Goal: Task Accomplishment & Management: Use online tool/utility

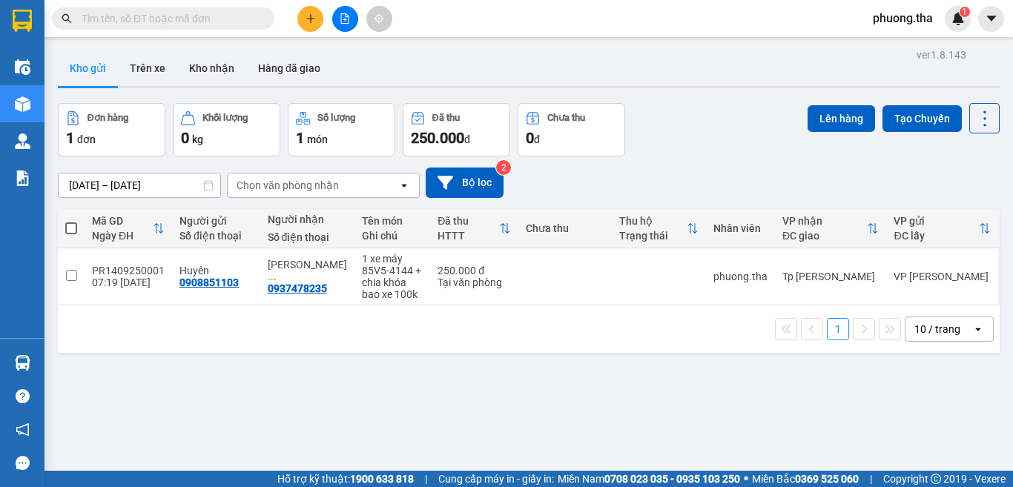
click at [222, 16] on input "text" at bounding box center [169, 18] width 175 height 16
click at [219, 27] on span at bounding box center [163, 18] width 222 height 22
click at [191, 14] on input "text" at bounding box center [169, 18] width 175 height 16
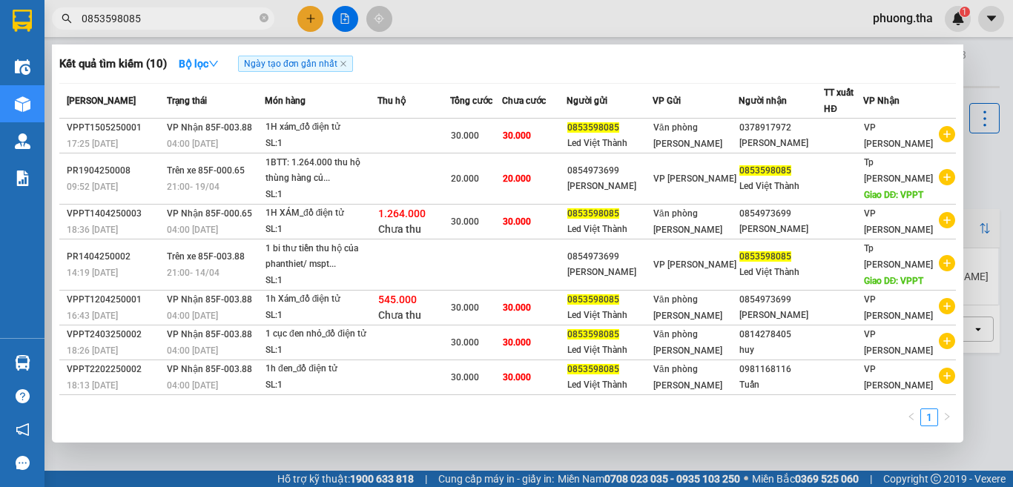
drag, startPoint x: 226, startPoint y: 19, endPoint x: 55, endPoint y: 49, distance: 173.9
click at [55, 32] on div "Kết quả tìm kiếm ( 10 ) Bộ lọc Ngày tạo đơn gần nhất Mã ĐH Trạng thái Món hàng …" at bounding box center [144, 19] width 289 height 26
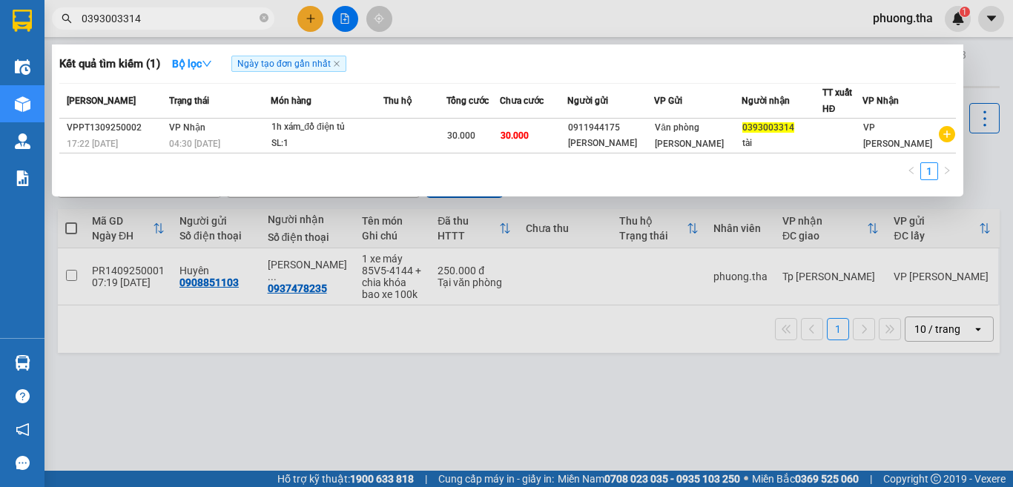
drag, startPoint x: 191, startPoint y: 18, endPoint x: 70, endPoint y: 27, distance: 121.2
click at [70, 27] on span "0393003314" at bounding box center [163, 18] width 222 height 22
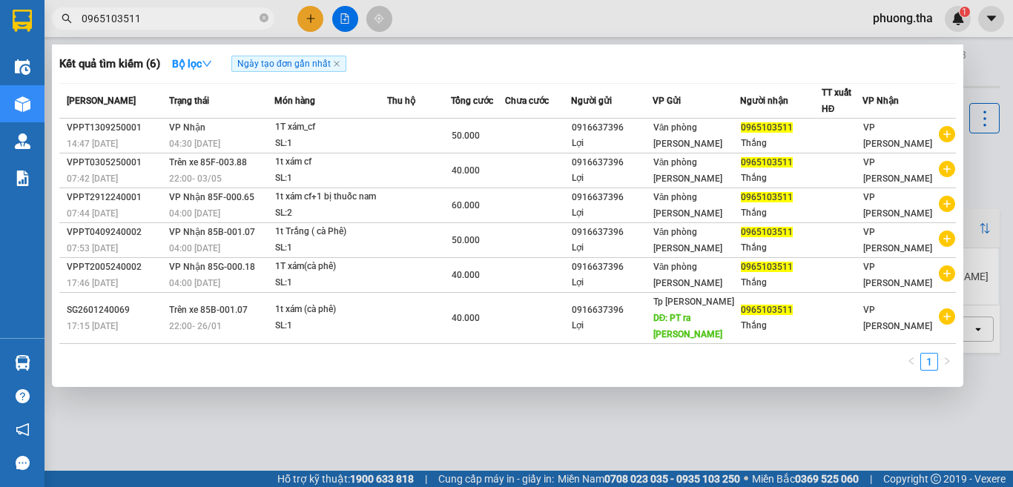
type input "0965103511"
click at [345, 23] on div at bounding box center [506, 243] width 1013 height 487
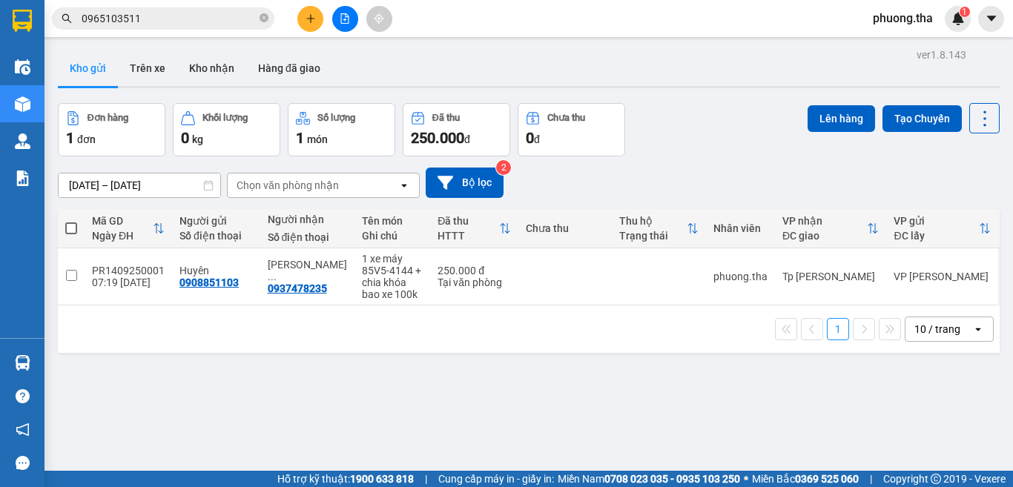
click at [342, 10] on button at bounding box center [345, 19] width 26 height 26
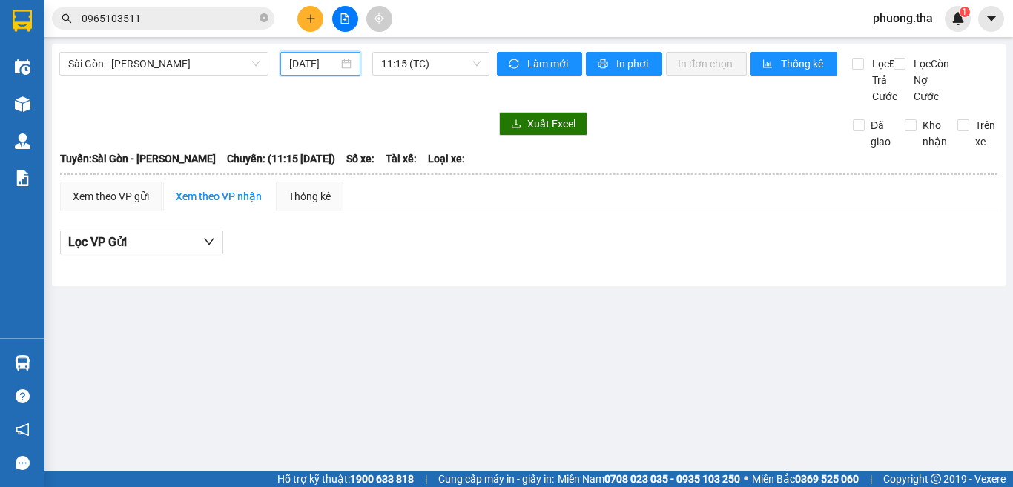
click at [310, 63] on input "[DATE]" at bounding box center [313, 64] width 49 height 16
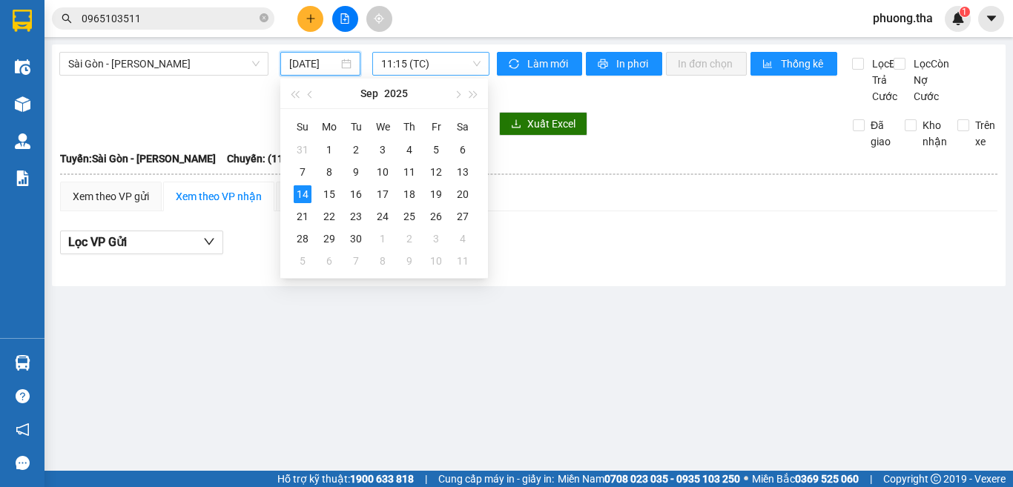
click at [426, 63] on span "11:15 (TC)" at bounding box center [430, 64] width 99 height 22
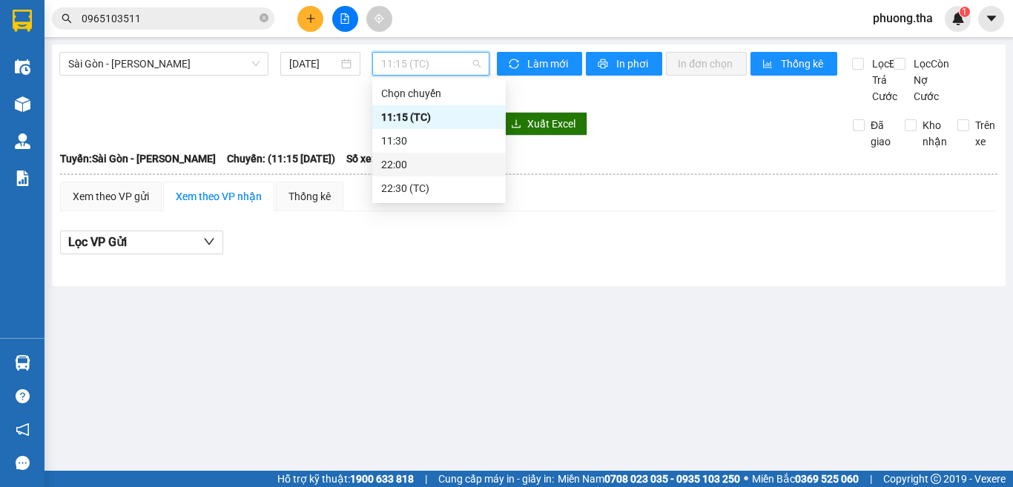
click at [397, 163] on div "22:00" at bounding box center [439, 164] width 116 height 16
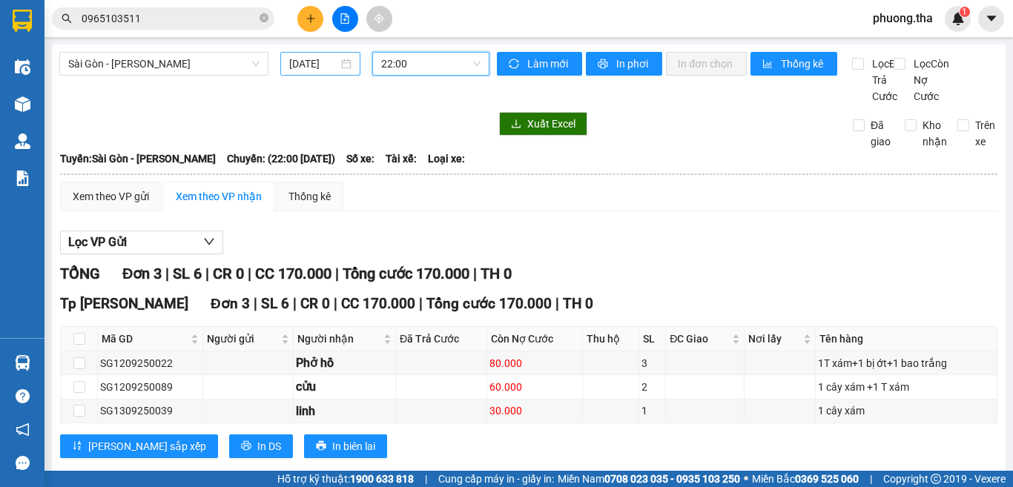
click at [321, 62] on input "[DATE]" at bounding box center [313, 64] width 49 height 16
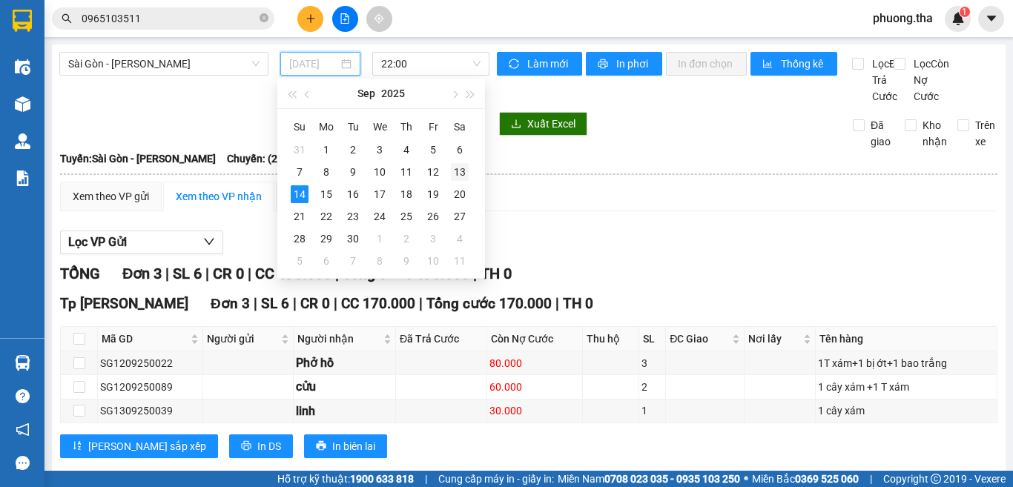
click at [447, 165] on td "13" at bounding box center [459, 172] width 27 height 22
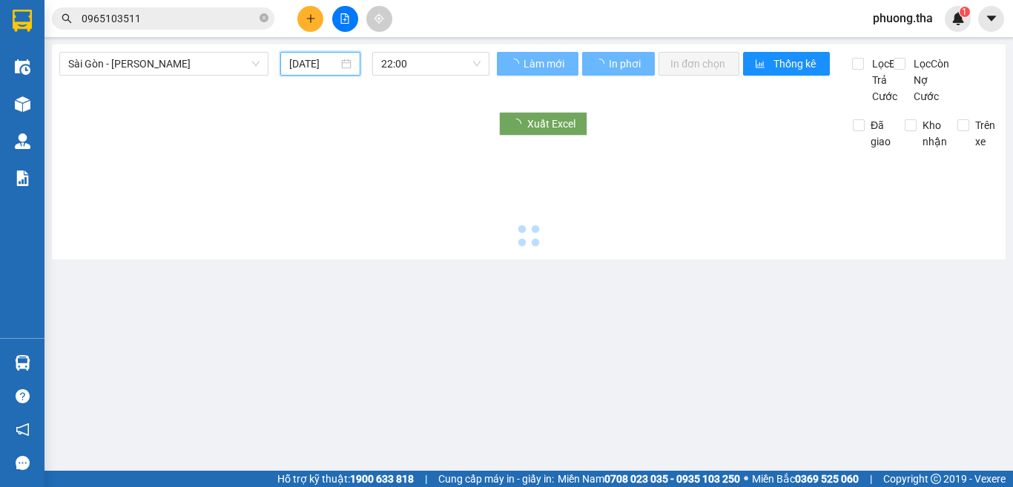
type input "[DATE]"
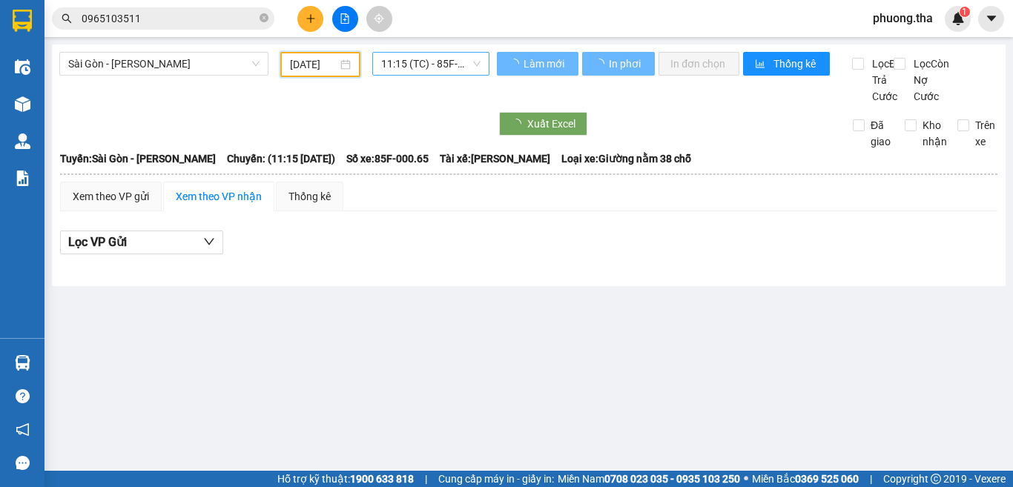
click at [450, 59] on span "11:15 (TC) - 85F-000.65" at bounding box center [430, 64] width 99 height 22
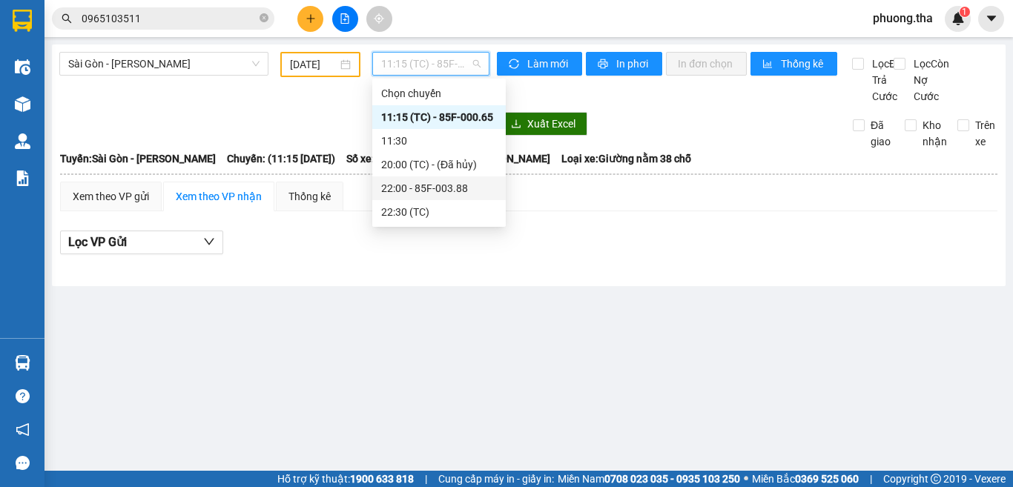
click at [410, 186] on div "22:00 - 85F-003.88" at bounding box center [439, 188] width 116 height 16
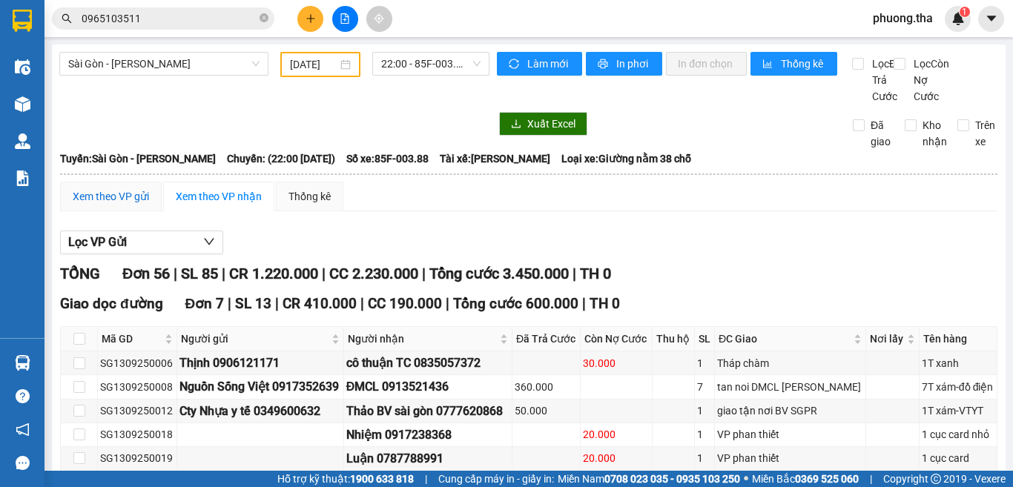
click at [142, 205] on div "Xem theo VP gửi" at bounding box center [111, 196] width 76 height 16
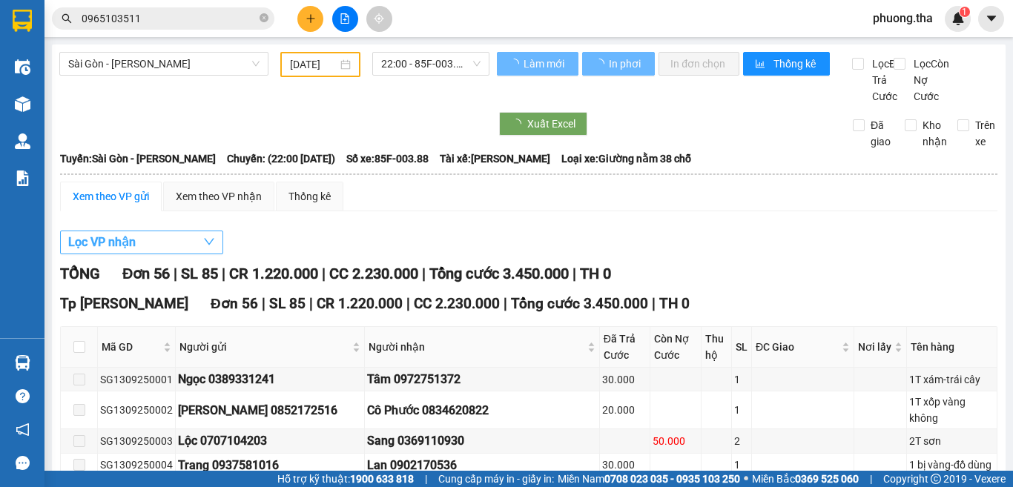
click at [145, 254] on button "Lọc VP nhận" at bounding box center [141, 243] width 163 height 24
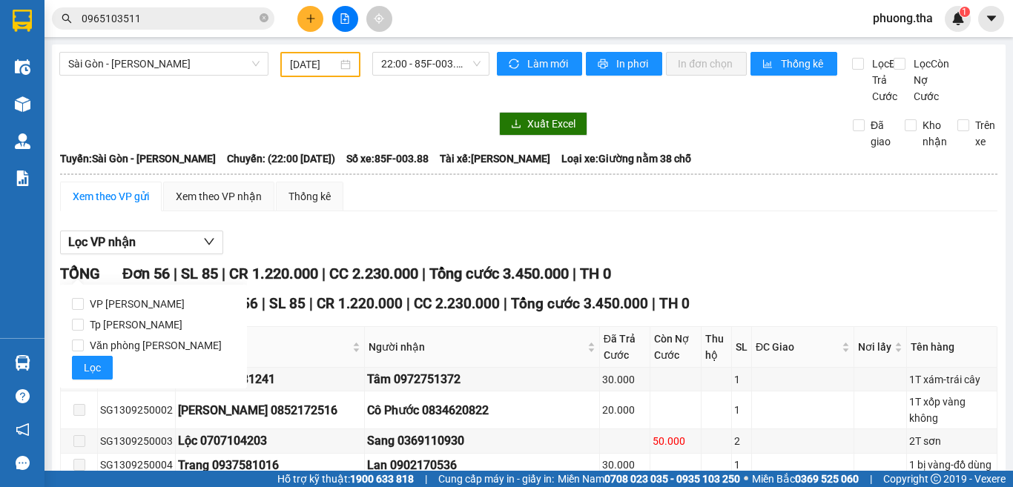
click at [335, 251] on div "Lọc VP nhận" at bounding box center [528, 243] width 937 height 24
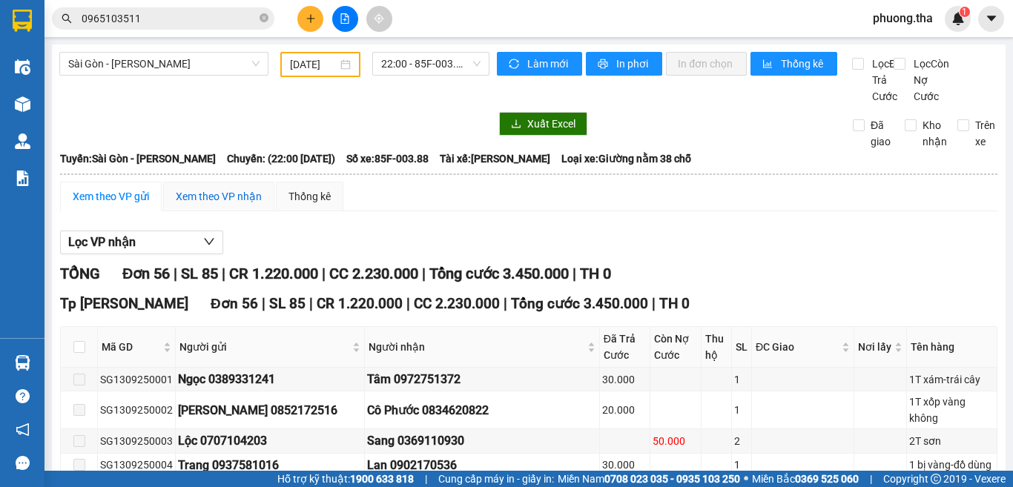
click at [176, 205] on div "Xem theo VP nhận" at bounding box center [219, 196] width 86 height 16
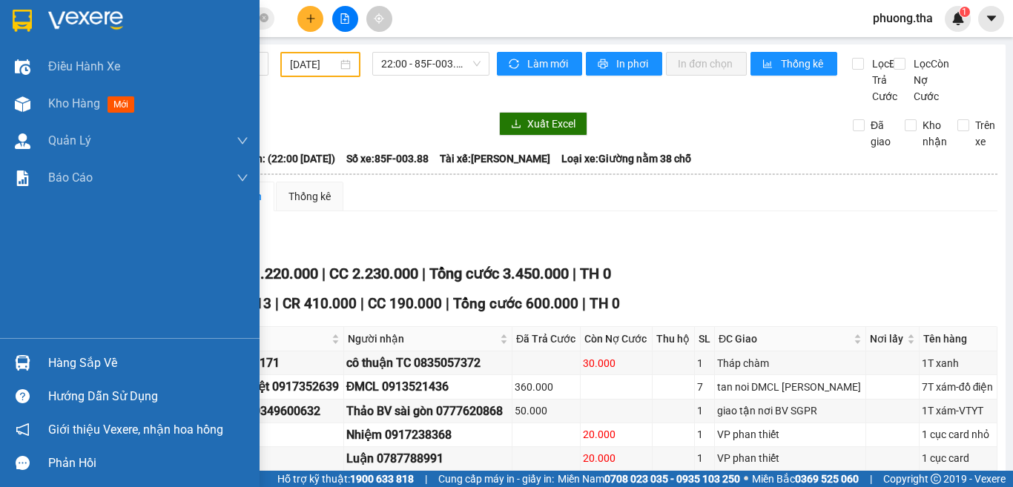
click at [33, 101] on div at bounding box center [23, 104] width 26 height 26
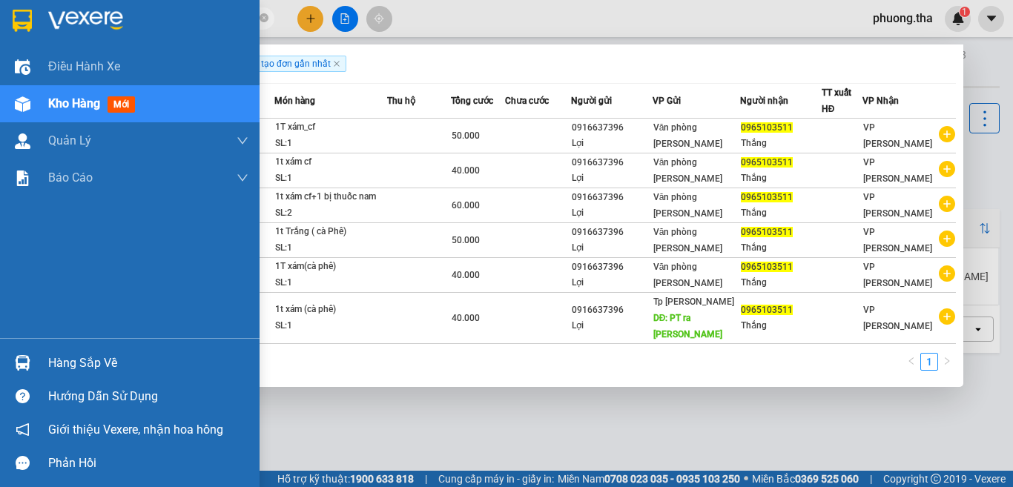
drag, startPoint x: 189, startPoint y: 13, endPoint x: 838, endPoint y: 62, distance: 650.4
click at [7, 40] on section "Kết quả tìm kiếm ( 6 ) Bộ lọc Ngày tạo đơn gần nhất Mã ĐH Trạng thái Món hàng T…" at bounding box center [506, 243] width 1013 height 487
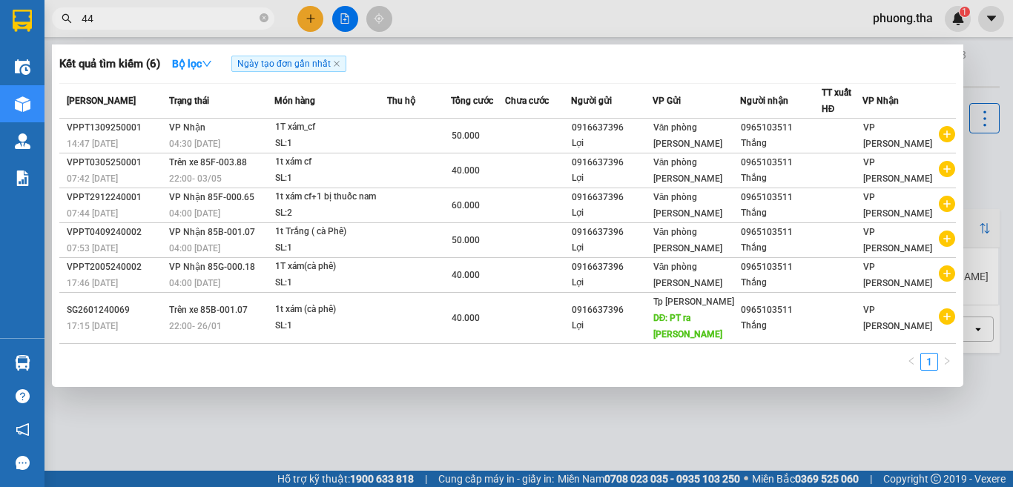
type input "447"
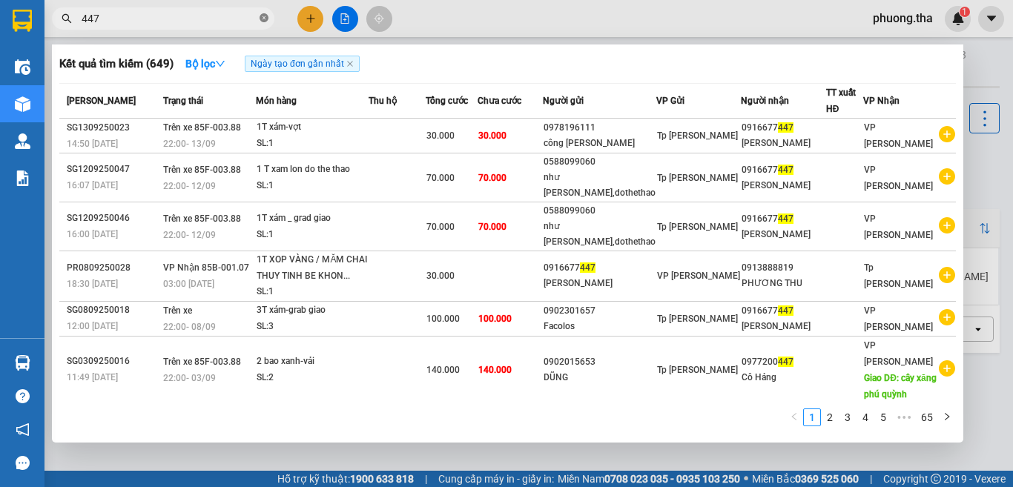
click at [265, 15] on icon "close-circle" at bounding box center [263, 17] width 9 height 9
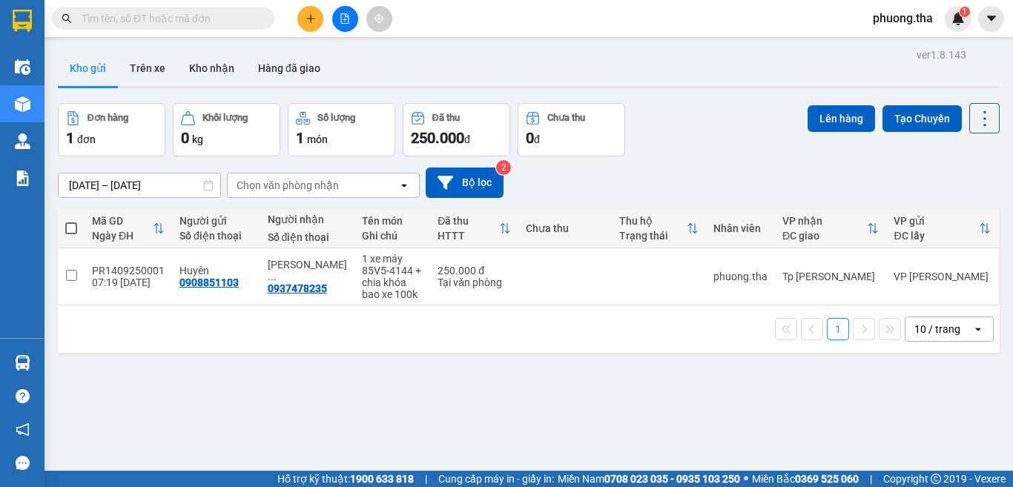
click at [237, 24] on input "text" at bounding box center [169, 18] width 175 height 16
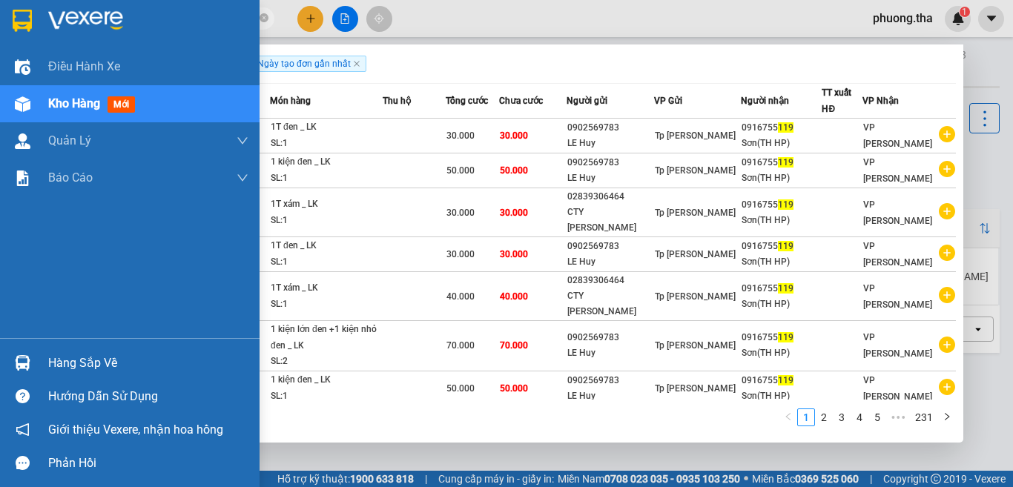
drag, startPoint x: 116, startPoint y: 18, endPoint x: 40, endPoint y: 30, distance: 77.3
click at [40, 30] on section "Kết quả tìm kiếm ( 2304 ) Bộ lọc Ngày tạo đơn gần nhất Mã ĐH Trạng thái Món hàn…" at bounding box center [506, 243] width 1013 height 487
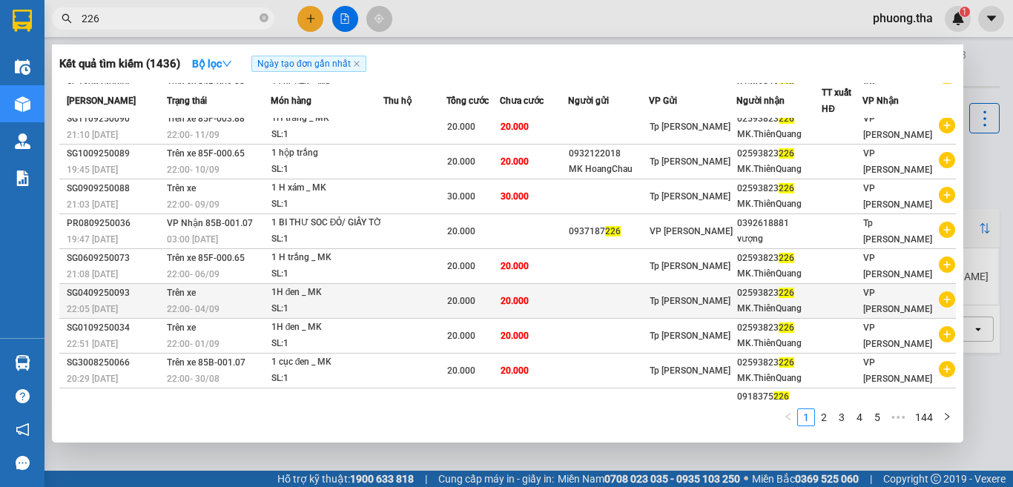
scroll to position [82, 0]
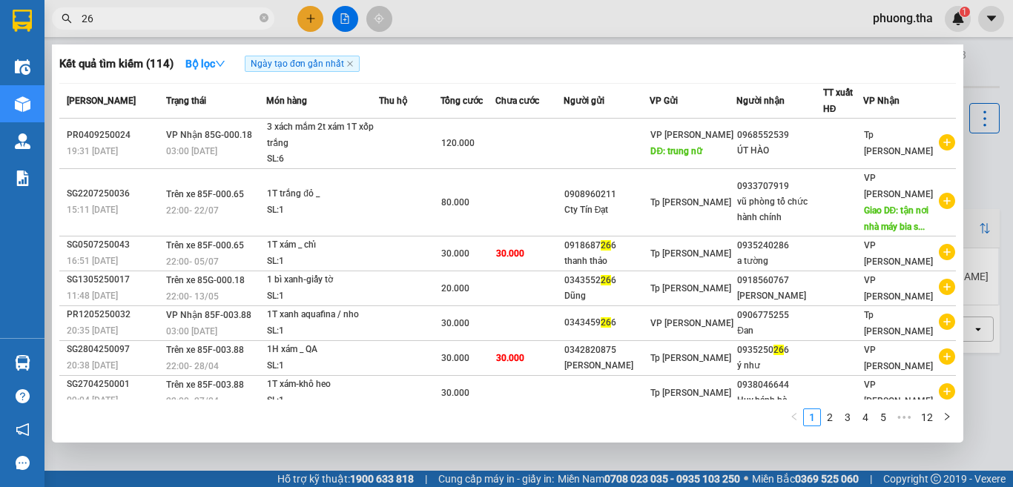
type input "2"
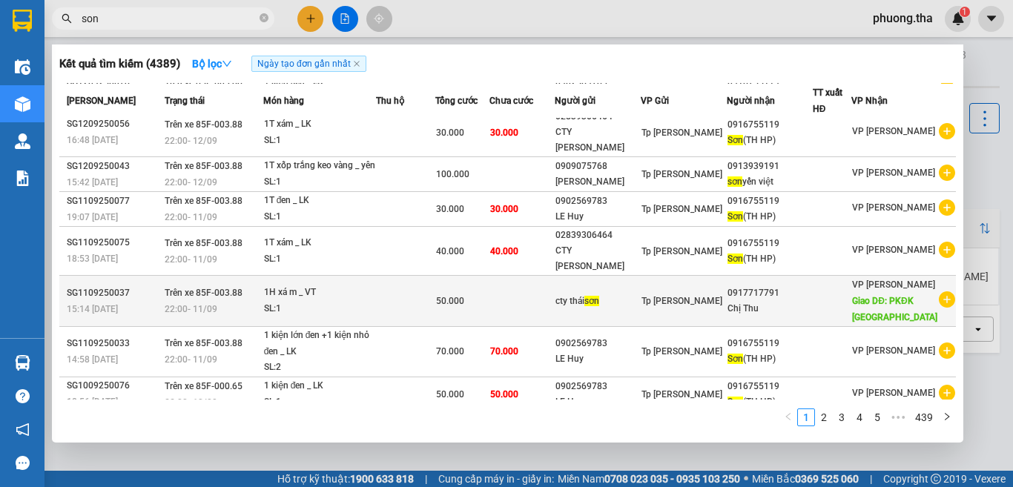
scroll to position [0, 0]
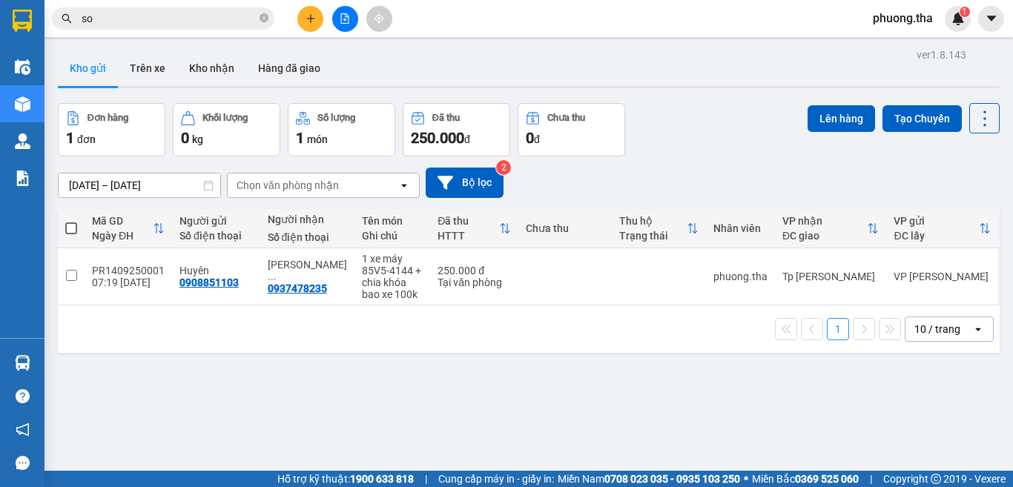
type input "s"
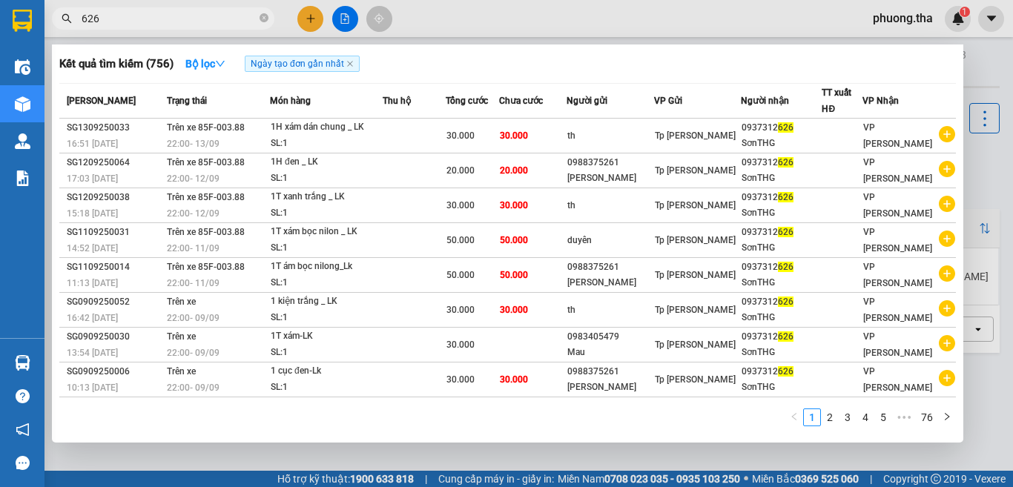
drag, startPoint x: 95, startPoint y: 16, endPoint x: 80, endPoint y: 18, distance: 14.9
click at [80, 18] on span "626" at bounding box center [163, 18] width 222 height 22
drag, startPoint x: 102, startPoint y: 12, endPoint x: 76, endPoint y: 7, distance: 27.1
click at [76, 7] on span "626" at bounding box center [163, 18] width 222 height 22
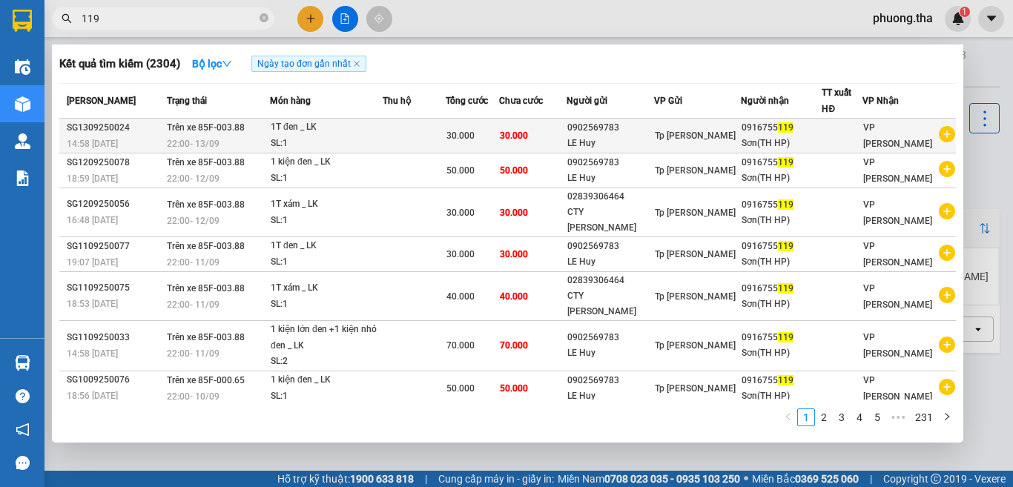
type input "119"
click at [678, 129] on div "Tp [PERSON_NAME]" at bounding box center [697, 135] width 85 height 16
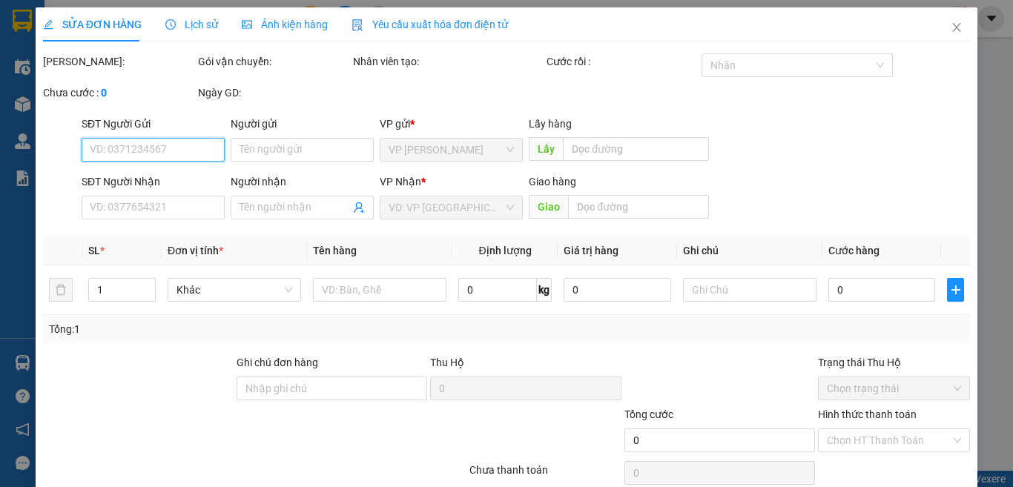
type input "0902569783"
type input "LE Huy"
type input "0916755119"
type input "Sơn(TH HP)"
type input "30.000"
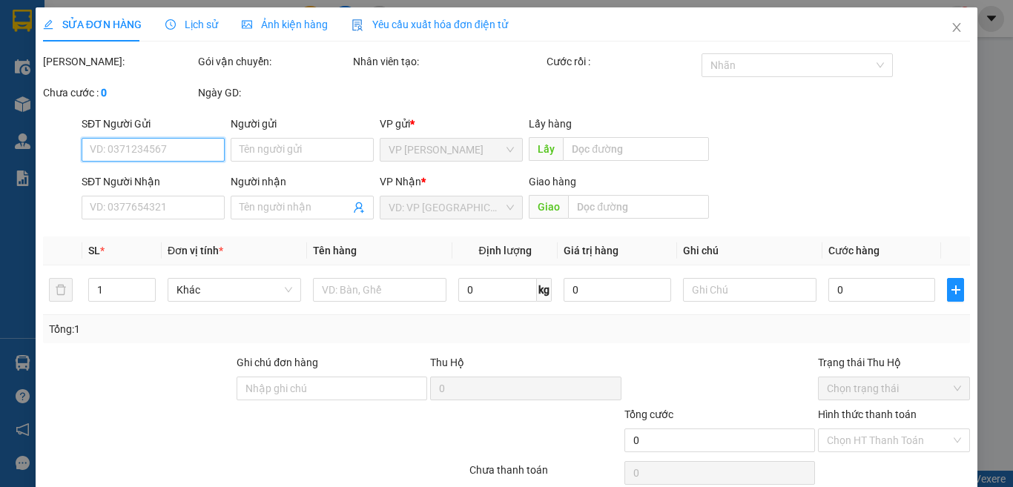
type input "30.000"
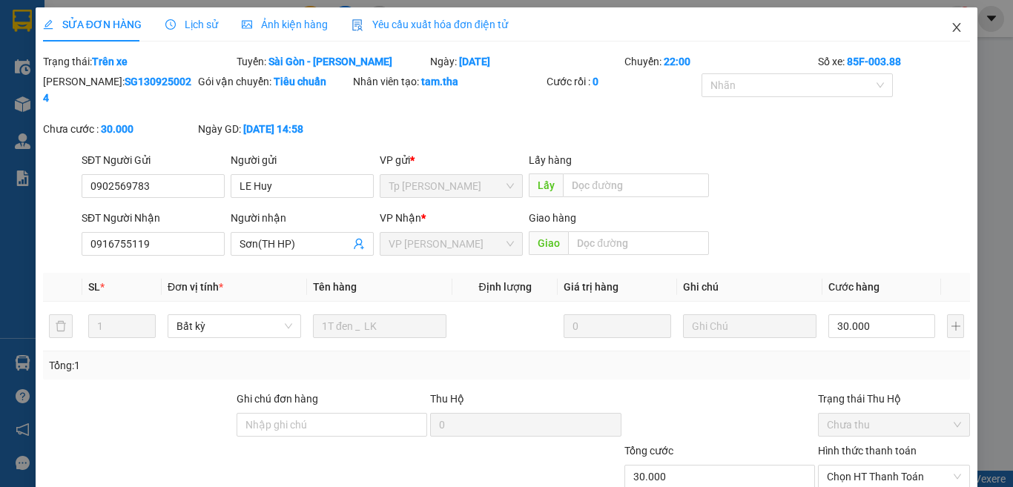
click at [950, 27] on icon "close" at bounding box center [956, 27] width 12 height 12
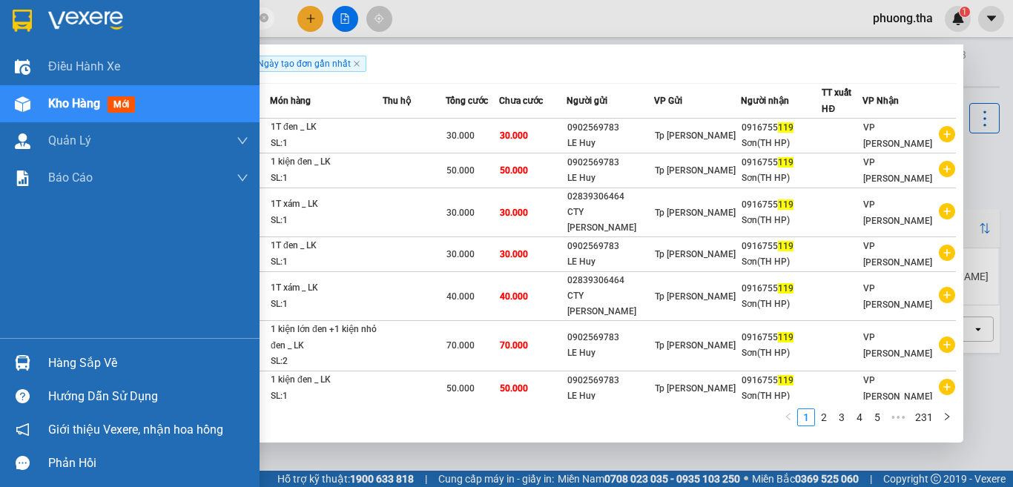
drag, startPoint x: 163, startPoint y: 21, endPoint x: 45, endPoint y: 39, distance: 119.1
click at [24, 37] on section "Kết quả tìm kiếm ( 2304 ) Bộ lọc Ngày tạo đơn gần nhất Mã ĐH Trạng thái Món hàn…" at bounding box center [506, 243] width 1013 height 487
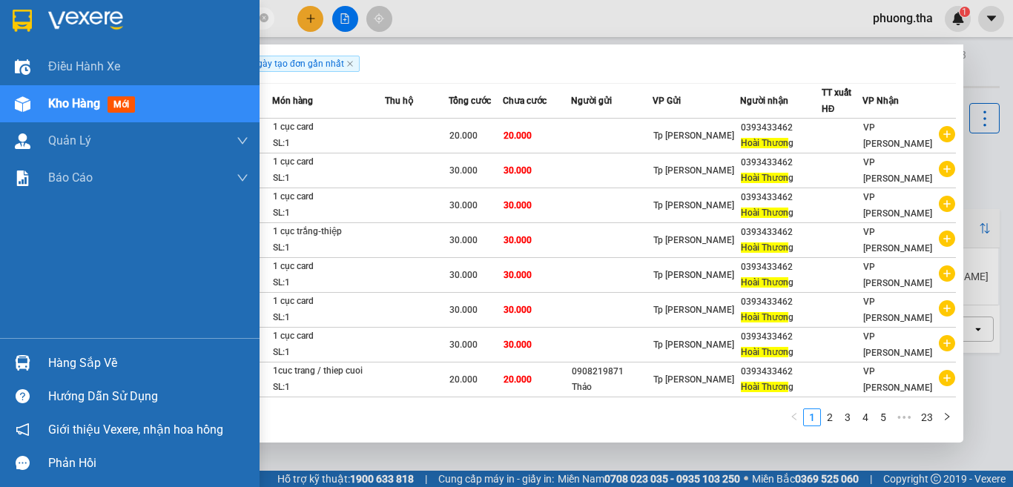
drag, startPoint x: 192, startPoint y: 21, endPoint x: 28, endPoint y: -12, distance: 167.2
click at [28, 0] on html "Kết quả tìm kiếm ( 222 ) Bộ lọc Ngày tạo đơn gần nhất Mã ĐH Trạng thái Món hàng…" at bounding box center [506, 243] width 1013 height 487
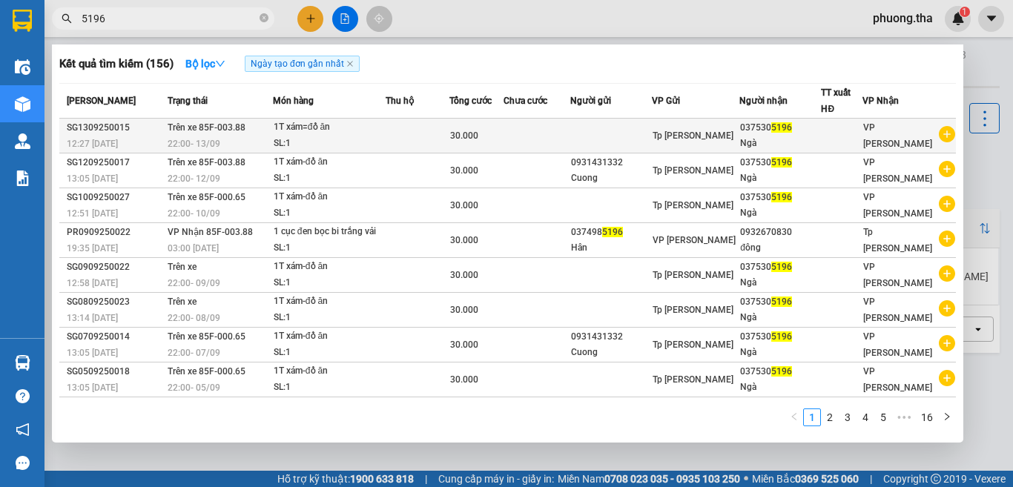
type input "5196"
click at [377, 138] on div "SL: 1" at bounding box center [329, 144] width 111 height 16
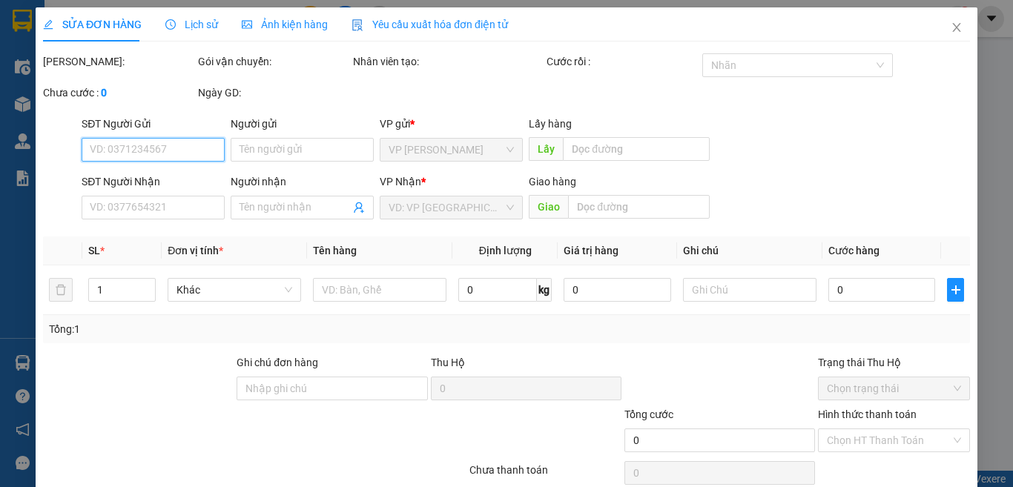
type input "0375305196"
type input "Ngà"
type input "30.000"
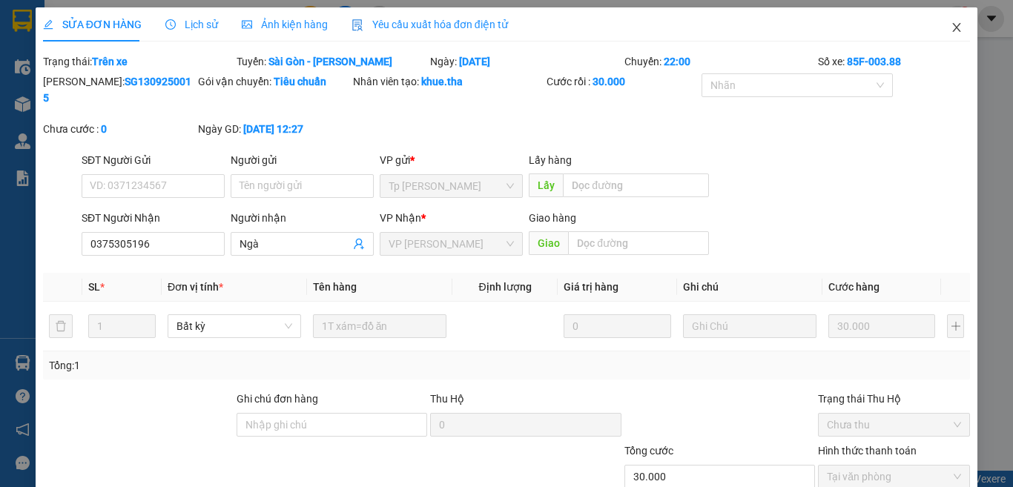
click at [935, 25] on span "Close" at bounding box center [956, 28] width 42 height 42
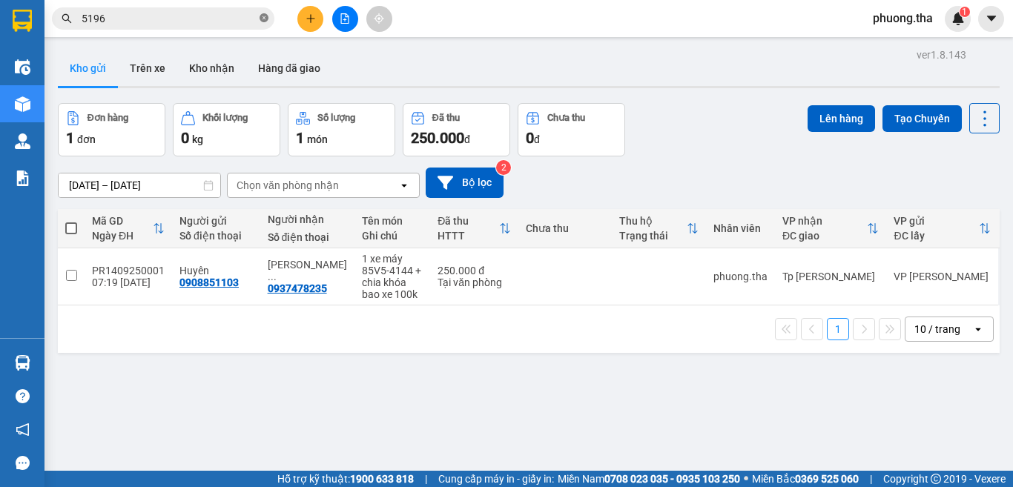
click at [265, 14] on icon "close-circle" at bounding box center [263, 17] width 9 height 9
click at [225, 20] on input "text" at bounding box center [169, 18] width 175 height 16
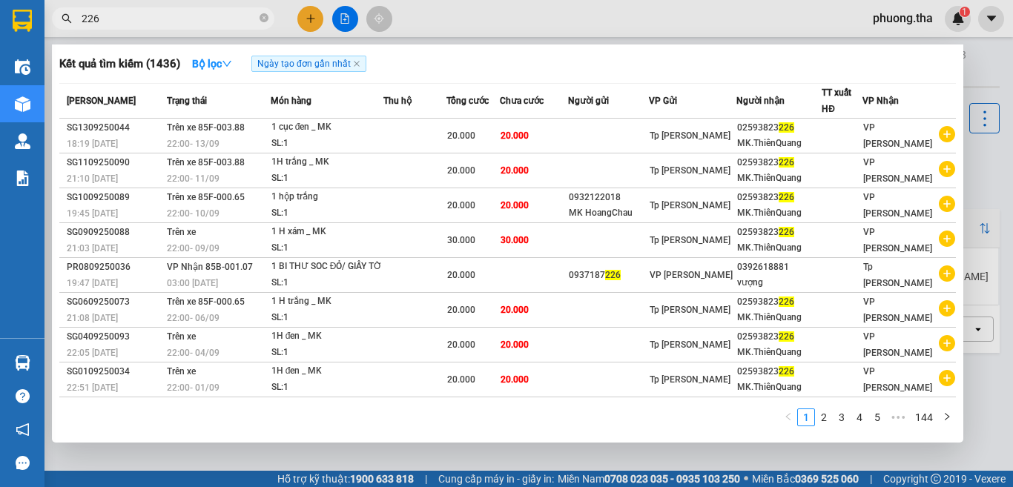
drag, startPoint x: 114, startPoint y: 19, endPoint x: 69, endPoint y: 26, distance: 45.7
click at [69, 26] on span "226" at bounding box center [163, 18] width 222 height 22
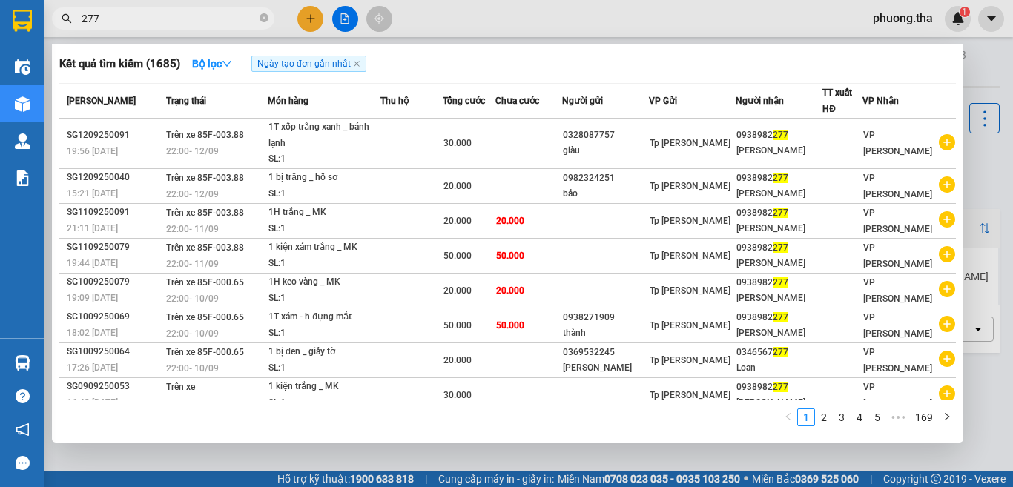
click at [89, 16] on input "277" at bounding box center [169, 18] width 175 height 16
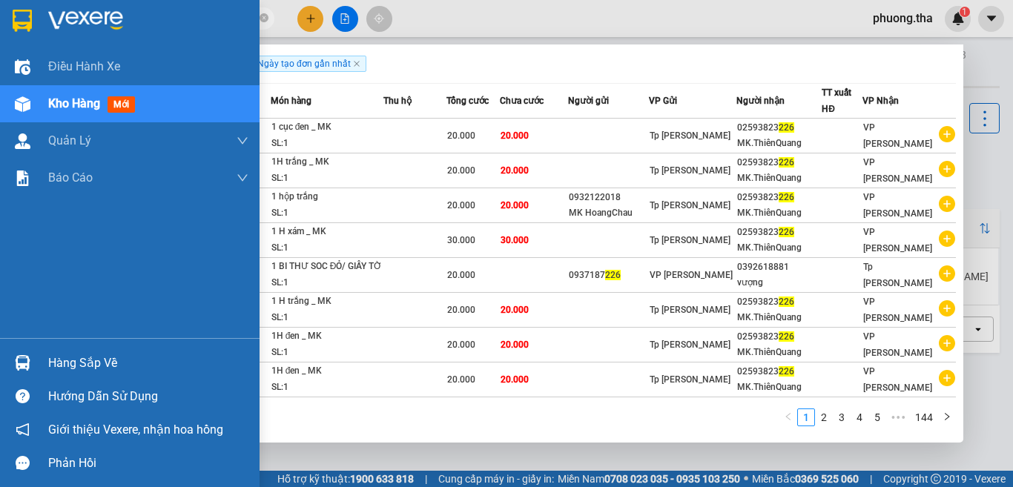
drag, startPoint x: 127, startPoint y: 19, endPoint x: 1012, endPoint y: 277, distance: 922.1
click at [89, 30] on section "Kết quả tìm kiếm ( 1436 ) Bộ lọc Ngày tạo đơn gần nhất Mã ĐH Trạng thái Món hàn…" at bounding box center [506, 243] width 1013 height 487
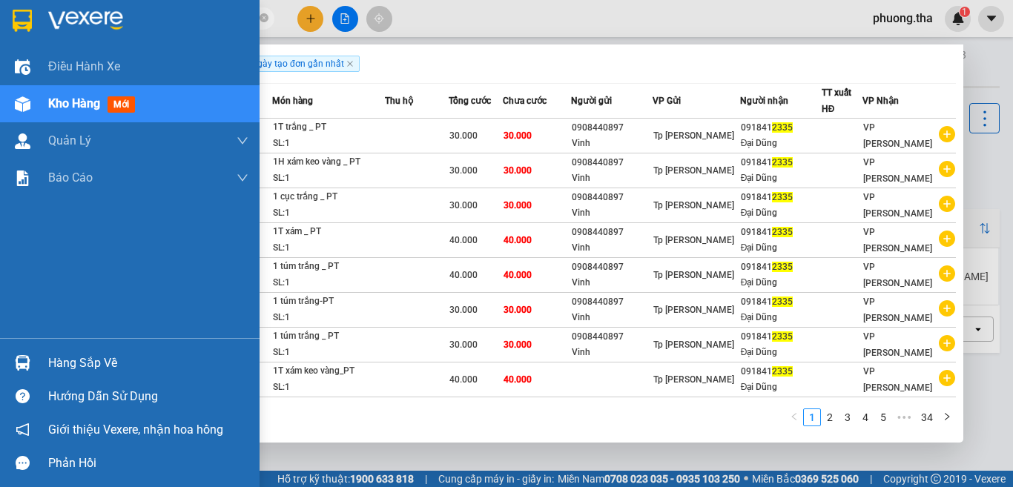
drag, startPoint x: 191, startPoint y: 24, endPoint x: 12, endPoint y: 41, distance: 179.5
click at [12, 41] on section "Kết quả tìm kiếm ( 332 ) Bộ lọc Ngày tạo đơn gần nhất Mã ĐH Trạng thái Món hàng…" at bounding box center [506, 243] width 1013 height 487
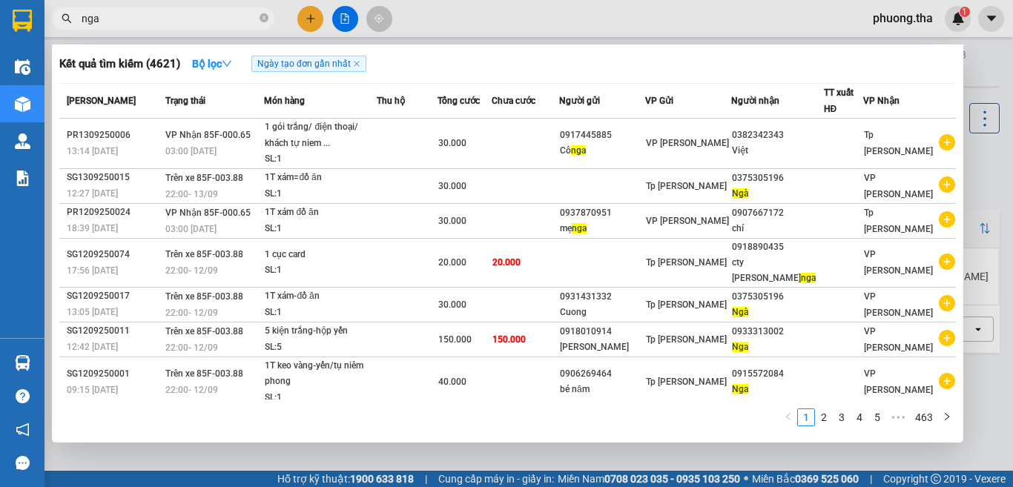
drag, startPoint x: 130, startPoint y: 16, endPoint x: 75, endPoint y: 29, distance: 56.3
click at [75, 29] on span "nga" at bounding box center [163, 18] width 222 height 22
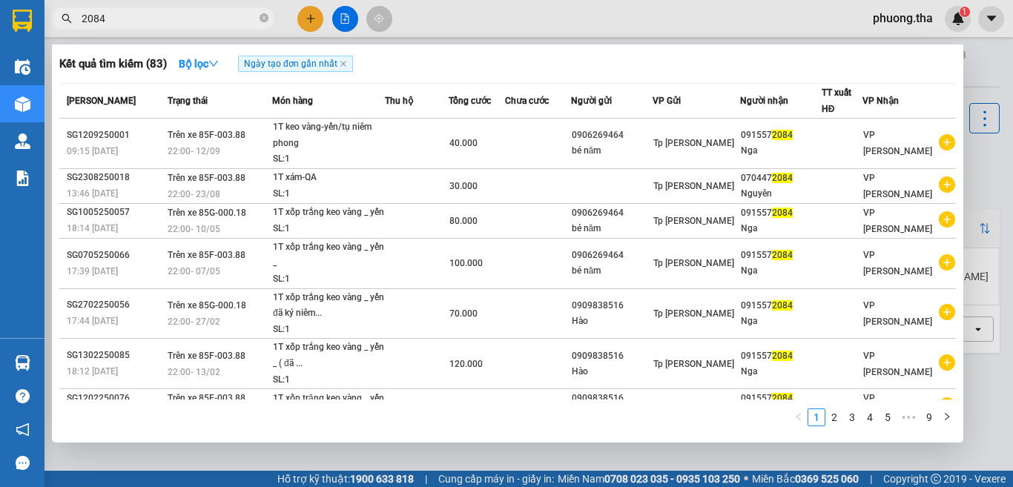
type input "2084"
drag, startPoint x: 265, startPoint y: 16, endPoint x: 250, endPoint y: 22, distance: 16.7
click at [265, 17] on icon "close-circle" at bounding box center [263, 17] width 9 height 9
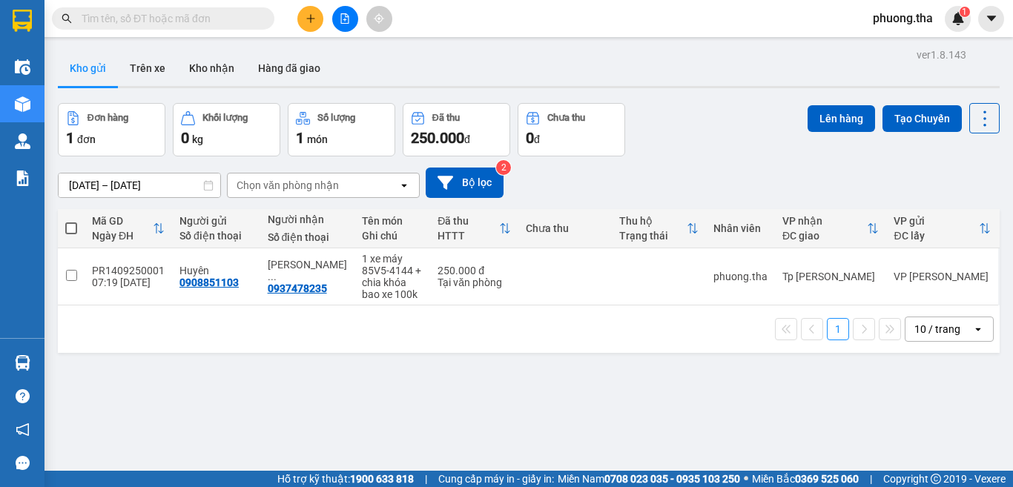
click at [248, 22] on input "text" at bounding box center [169, 18] width 175 height 16
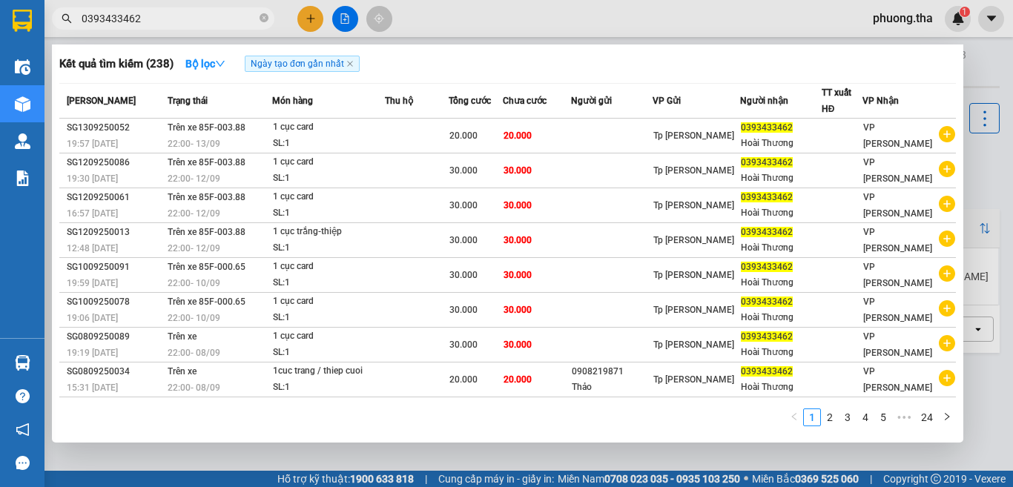
type input "0393433462"
click at [262, 18] on icon "close-circle" at bounding box center [263, 17] width 9 height 9
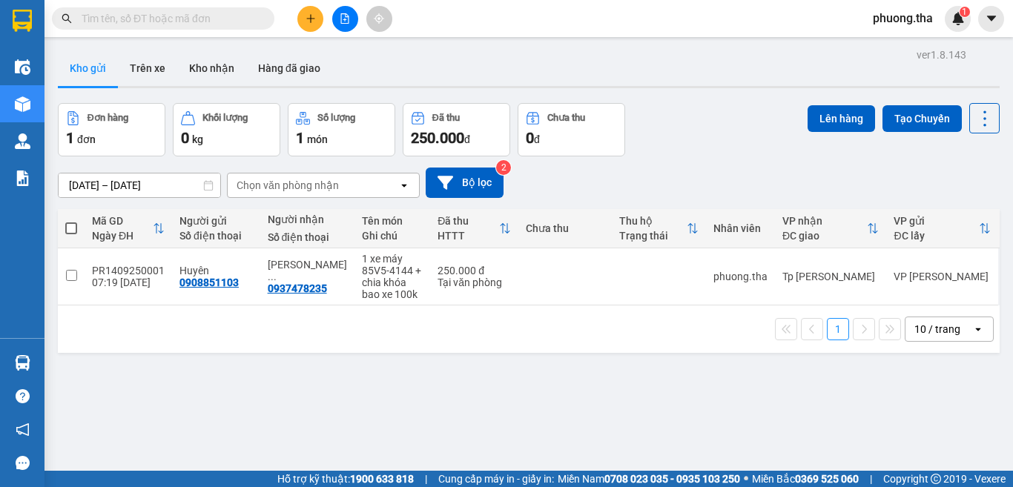
click at [230, 19] on input "text" at bounding box center [169, 18] width 175 height 16
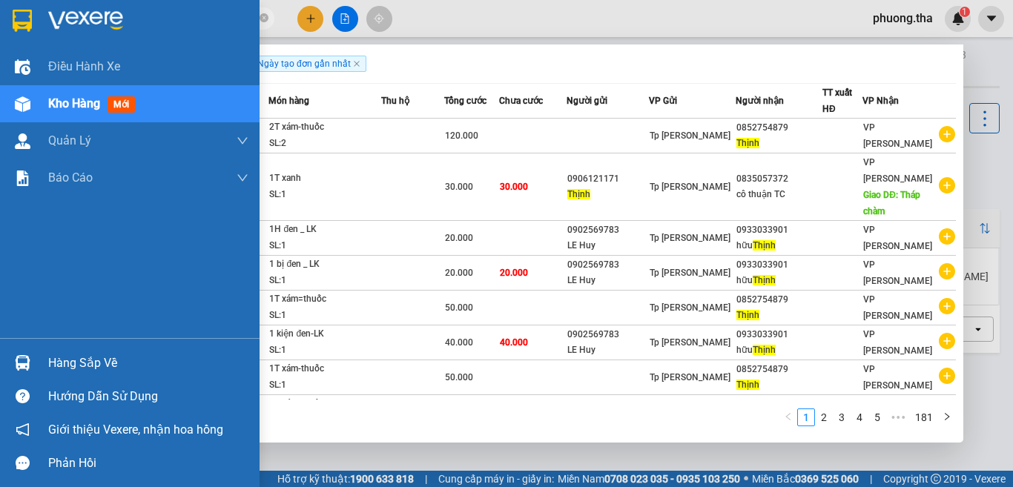
drag, startPoint x: 48, startPoint y: 57, endPoint x: 337, endPoint y: 14, distance: 292.3
click at [34, 60] on section "Kết quả tìm kiếm ( 1805 ) Bộ lọc Ngày tạo đơn gần nhất Mã ĐH Trạng thái Món hàn…" at bounding box center [506, 243] width 1013 height 487
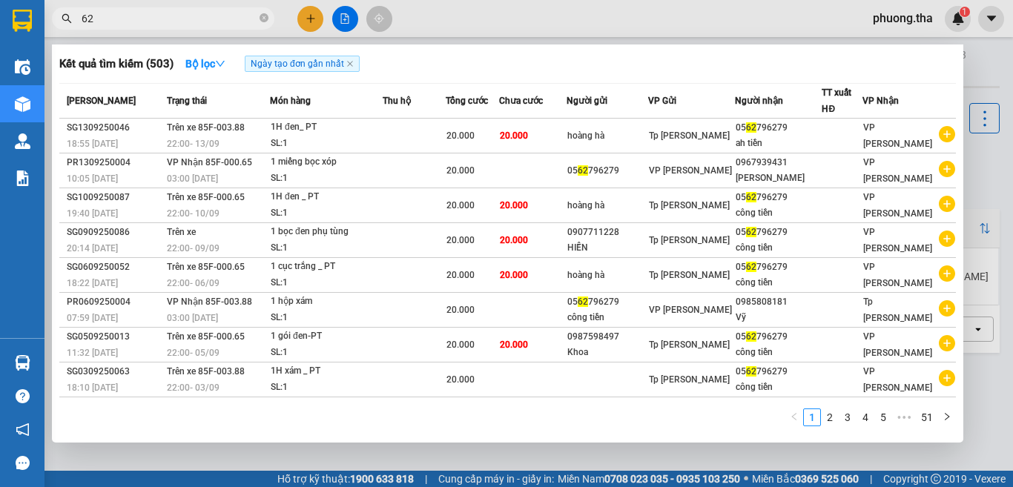
type input "6"
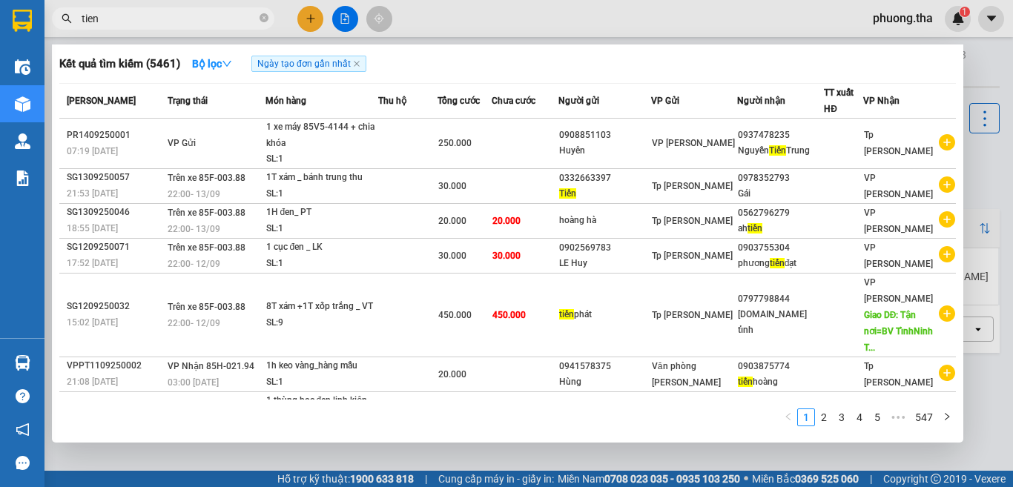
drag, startPoint x: 105, startPoint y: 19, endPoint x: 56, endPoint y: 21, distance: 48.9
click at [56, 21] on span "tien" at bounding box center [163, 18] width 222 height 22
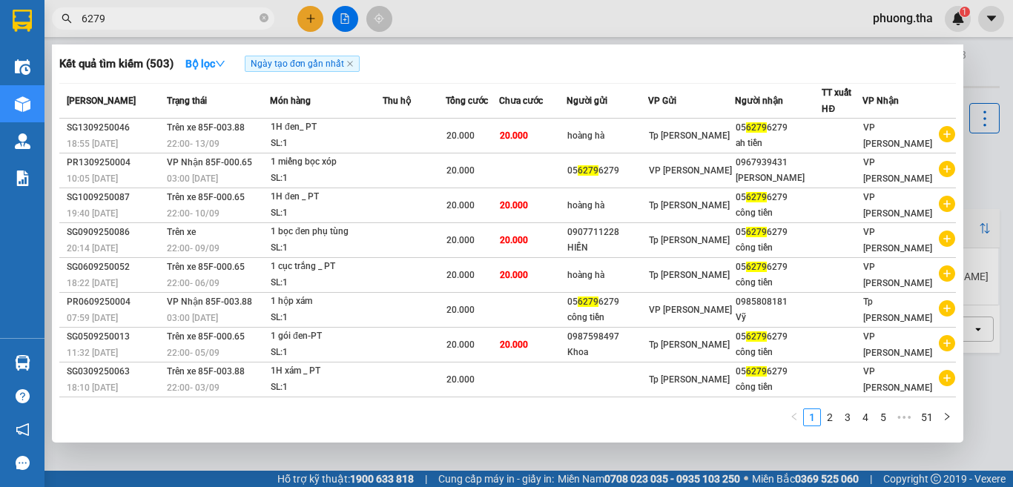
drag, startPoint x: 113, startPoint y: 24, endPoint x: 72, endPoint y: 33, distance: 41.6
click at [72, 32] on div "Kết quả tìm kiếm ( 503 ) Bộ lọc Ngày tạo đơn gần nhất Mã ĐH Trạng thái Món hàng…" at bounding box center [144, 19] width 289 height 26
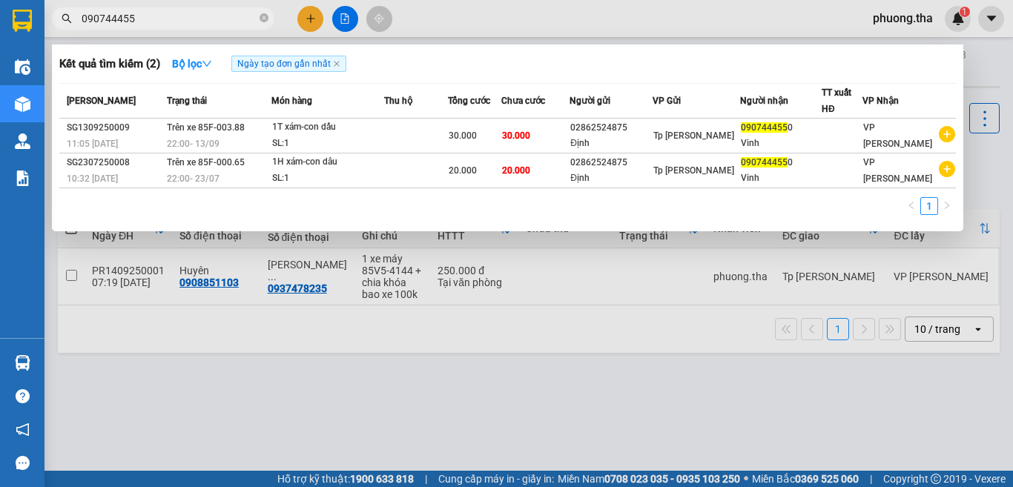
type input "0907444550"
click at [261, 20] on icon "close-circle" at bounding box center [263, 17] width 9 height 9
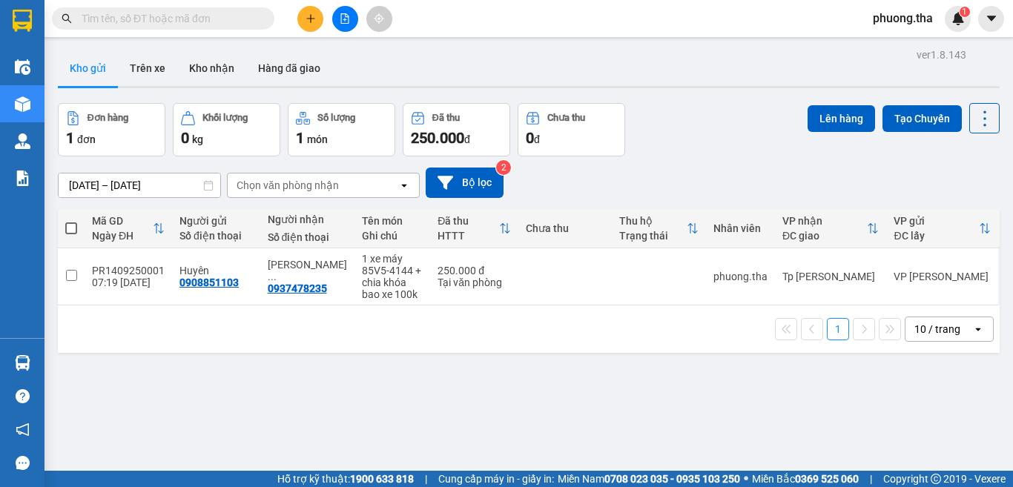
click at [228, 8] on span at bounding box center [163, 18] width 222 height 22
click at [244, 20] on input "text" at bounding box center [169, 18] width 175 height 16
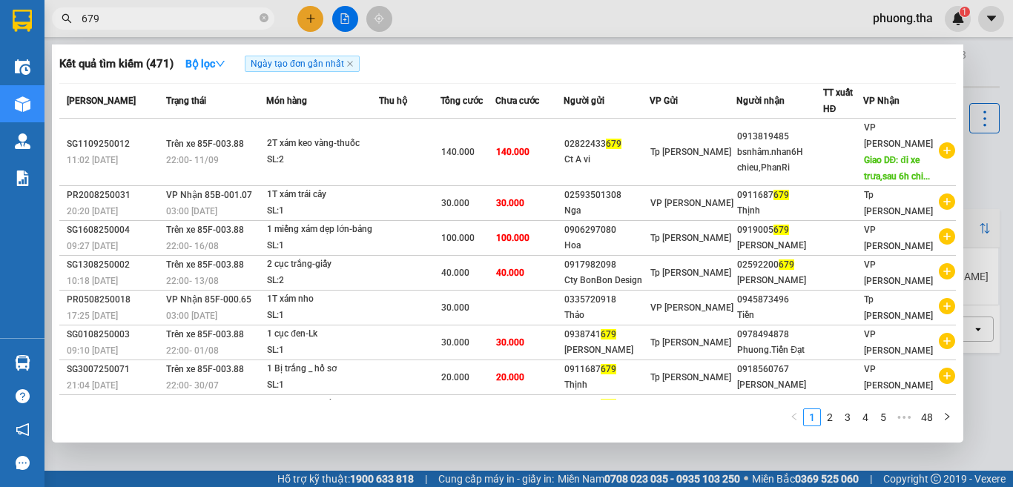
drag, startPoint x: 118, startPoint y: 21, endPoint x: 41, endPoint y: 31, distance: 77.7
click at [41, 31] on section "Kết quả tìm kiếm ( 471 ) Bộ lọc Ngày tạo đơn gần nhất Mã ĐH Trạng thái Món hàng…" at bounding box center [506, 243] width 1013 height 487
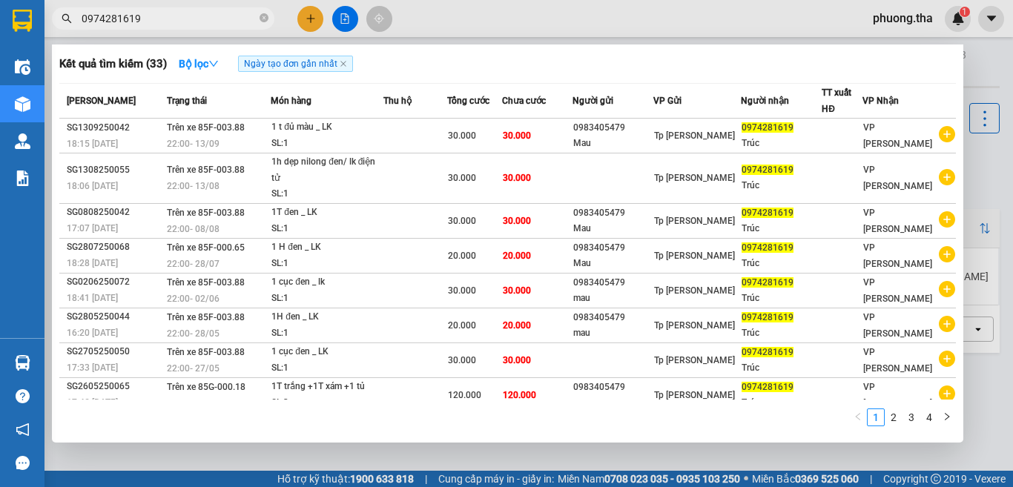
type input "0974281619"
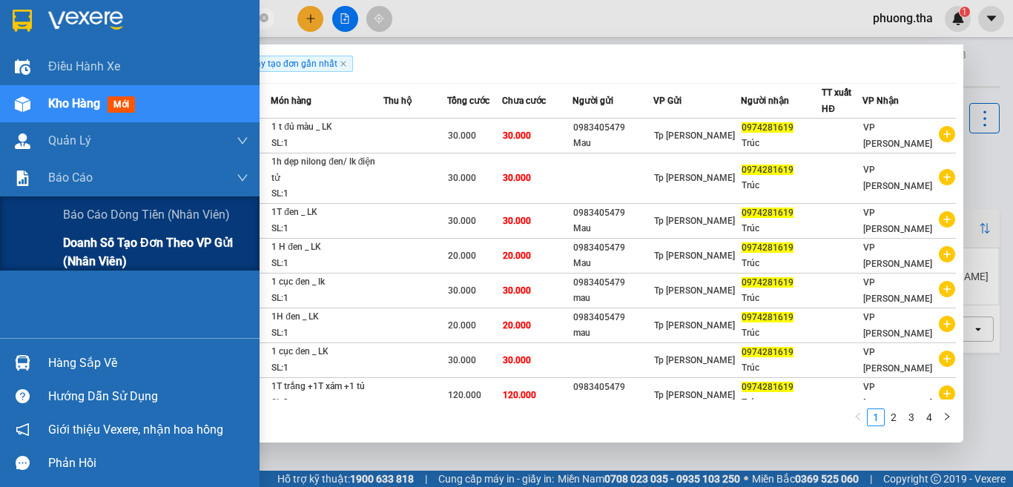
click at [79, 255] on span "Doanh số tạo đơn theo VP gửi (nhân viên)" at bounding box center [155, 251] width 185 height 37
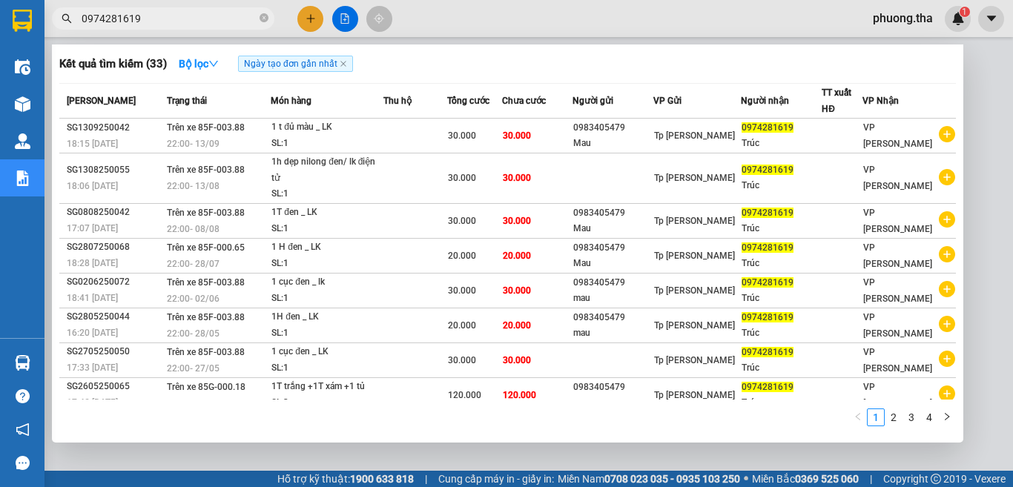
click at [994, 281] on div at bounding box center [506, 243] width 1013 height 487
